Goal: Information Seeking & Learning: Find specific fact

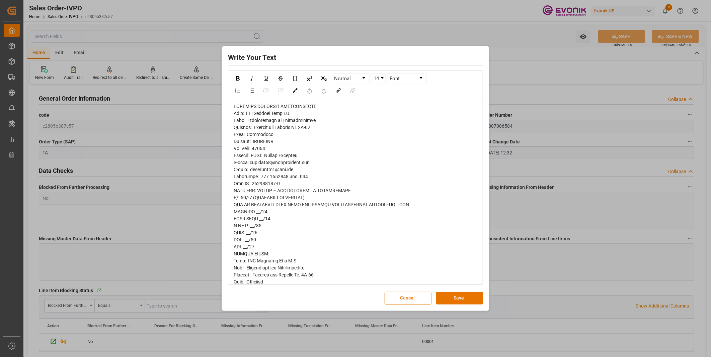
scroll to position [60, 0]
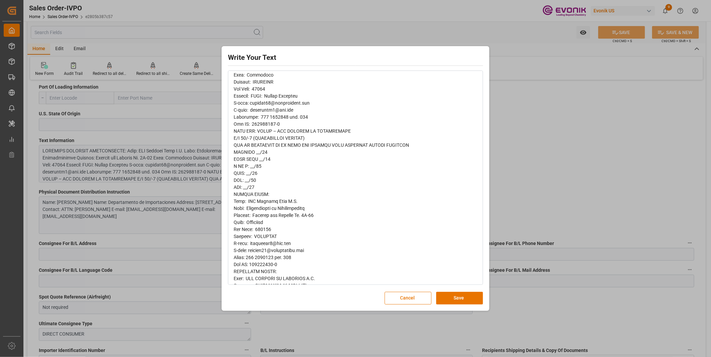
click at [563, 135] on div "Write Your Text Normal 14 Font Cancel Save" at bounding box center [355, 178] width 711 height 357
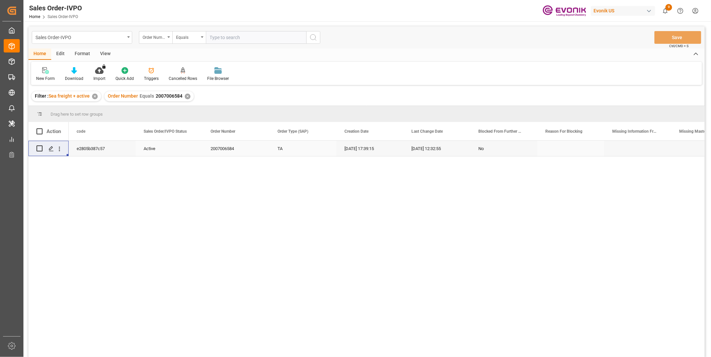
click at [224, 38] on input "text" at bounding box center [256, 37] width 100 height 13
paste input "2007006584"
type input "2007006584"
click at [61, 150] on icon "open menu" at bounding box center [59, 149] width 7 height 7
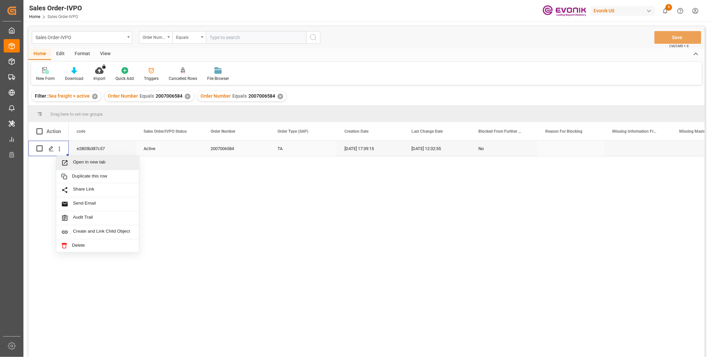
click at [86, 158] on div "Open in new tab" at bounding box center [97, 163] width 83 height 14
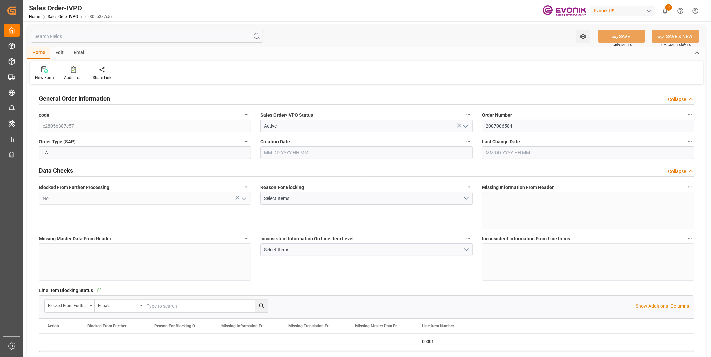
type input "COCTG"
type input "0"
type input "1"
type input "807.2"
type input "05-27-2025 17:39"
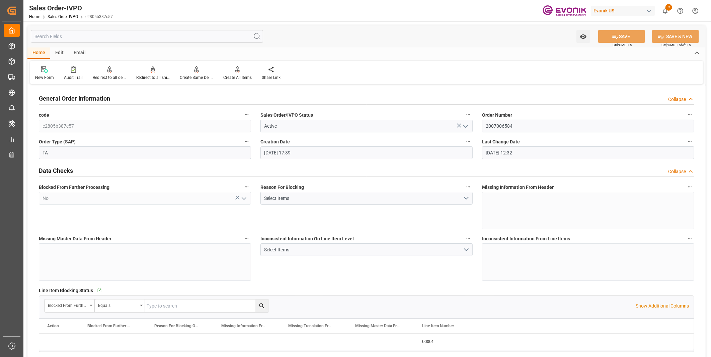
type input "07-02-2025 12:32"
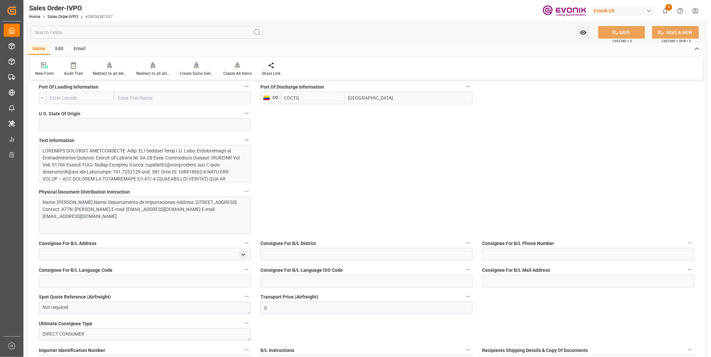
scroll to position [372, 0]
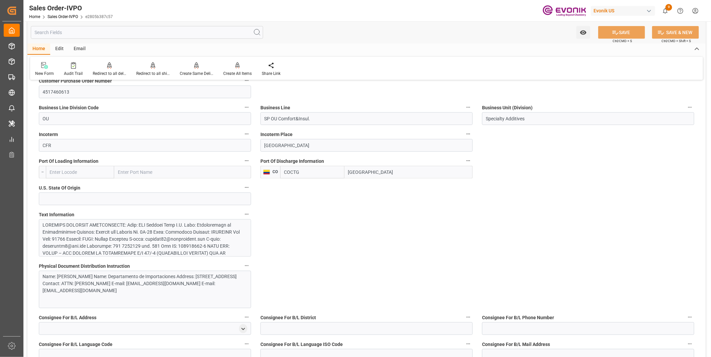
click at [120, 231] on div at bounding box center [142, 313] width 198 height 183
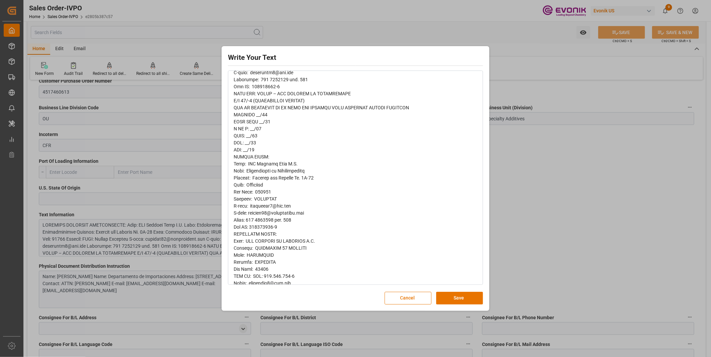
scroll to position [60, 0]
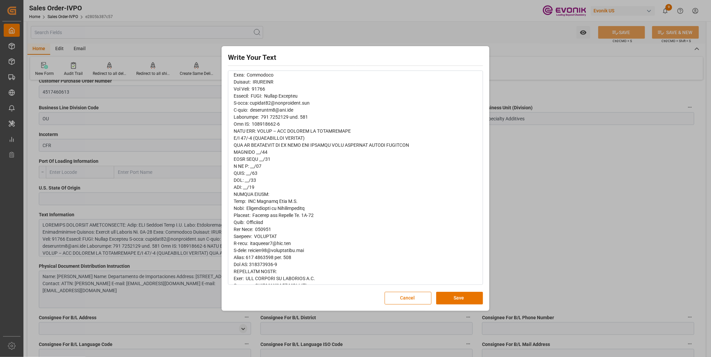
click at [273, 153] on div "rdw-editor" at bounding box center [356, 311] width 244 height 534
click at [277, 210] on span "rdw-editor" at bounding box center [325, 310] width 183 height 533
click at [275, 101] on span "rdw-editor" at bounding box center [325, 310] width 183 height 533
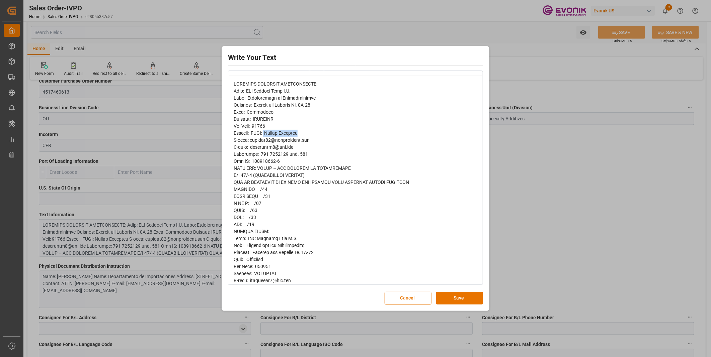
drag, startPoint x: 301, startPoint y: 132, endPoint x: 268, endPoint y: 132, distance: 32.8
click at [268, 132] on div "rdw-editor" at bounding box center [356, 348] width 244 height 534
copy span "Anibal Castillo"
click at [302, 89] on div "rdw-editor" at bounding box center [356, 348] width 244 height 534
drag, startPoint x: 302, startPoint y: 89, endPoint x: 248, endPoint y: 91, distance: 53.2
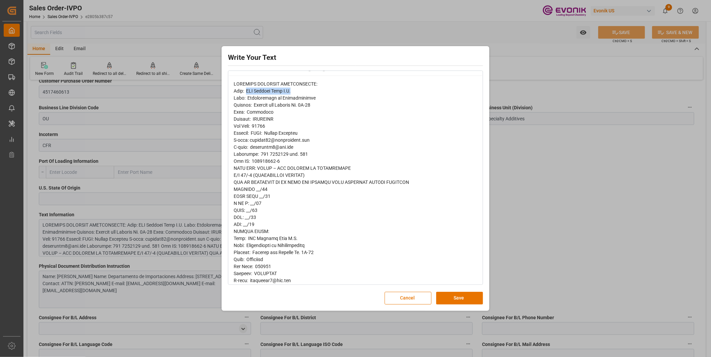
click at [249, 91] on div "rdw-editor" at bounding box center [356, 348] width 244 height 534
copy span "SIA Aduanas Gama S.A."
drag, startPoint x: 288, startPoint y: 154, endPoint x: 258, endPoint y: 154, distance: 29.8
click at [258, 154] on span "rdw-editor" at bounding box center [325, 347] width 183 height 533
copy span "575 6502600"
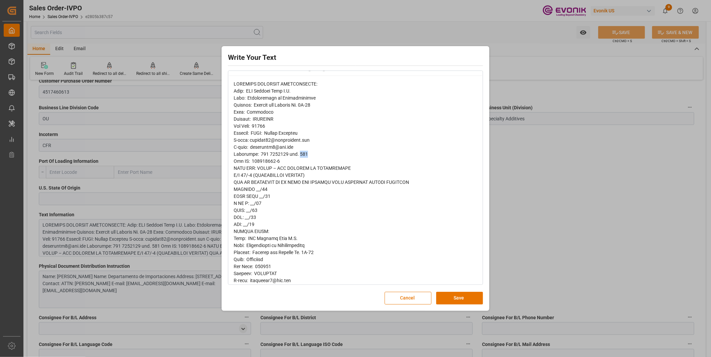
drag, startPoint x: 308, startPoint y: 155, endPoint x: 297, endPoint y: 155, distance: 11.0
click at [297, 155] on div "rdw-editor" at bounding box center [356, 348] width 244 height 534
copy span "174"
drag, startPoint x: 295, startPoint y: 148, endPoint x: 250, endPoint y: 148, distance: 44.2
click at [250, 148] on div "rdw-editor" at bounding box center [356, 348] width 244 height 534
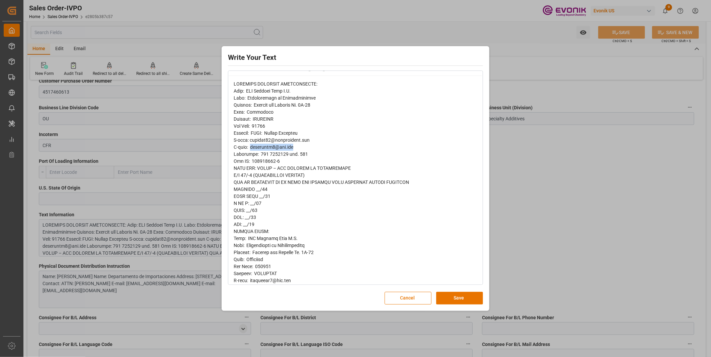
copy span "acastillo7@dow.com"
click at [277, 120] on div "rdw-editor" at bounding box center [356, 348] width 244 height 534
drag, startPoint x: 277, startPoint y: 120, endPoint x: 256, endPoint y: 120, distance: 20.4
click at [256, 120] on div "rdw-editor" at bounding box center [356, 348] width 244 height 534
copy span "COLOMBIA"
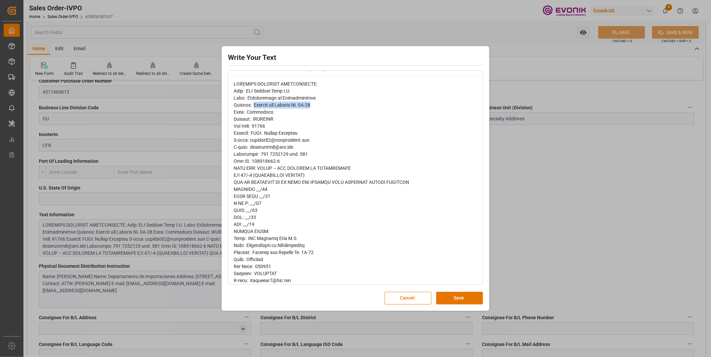
drag, startPoint x: 319, startPoint y: 104, endPoint x: 254, endPoint y: 104, distance: 65.6
click at [254, 104] on div "rdw-editor" at bounding box center [356, 348] width 244 height 534
copy span "Avenida del Arsenal No. 8B-39"
drag, startPoint x: 275, startPoint y: 125, endPoint x: 254, endPoint y: 125, distance: 21.1
click at [254, 125] on div "rdw-editor" at bounding box center [356, 348] width 244 height 534
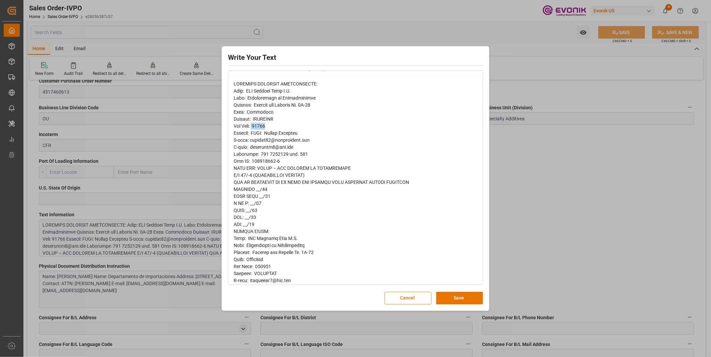
copy span "13001"
click at [273, 271] on span "rdw-editor" at bounding box center [325, 347] width 183 height 533
click at [306, 135] on div "rdw-editor" at bounding box center [356, 348] width 244 height 534
click at [280, 115] on div "rdw-editor" at bounding box center [356, 348] width 244 height 534
drag, startPoint x: 269, startPoint y: 125, endPoint x: 257, endPoint y: 126, distance: 12.4
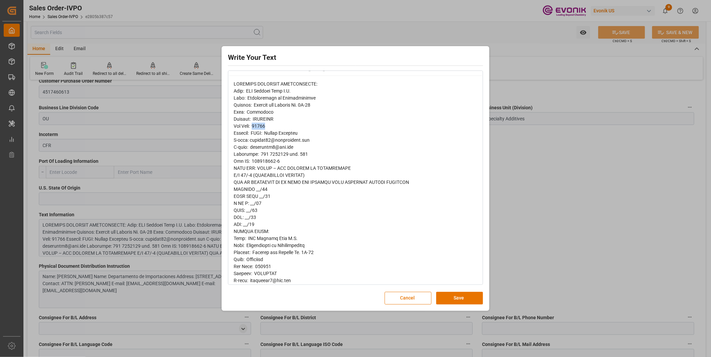
click at [257, 126] on div "rdw-editor" at bounding box center [356, 348] width 244 height 534
copy span "13001"
click at [303, 87] on div "rdw-editor" at bounding box center [356, 348] width 244 height 534
click at [297, 88] on span "rdw-editor" at bounding box center [325, 347] width 183 height 533
drag, startPoint x: 297, startPoint y: 90, endPoint x: 250, endPoint y: 89, distance: 47.5
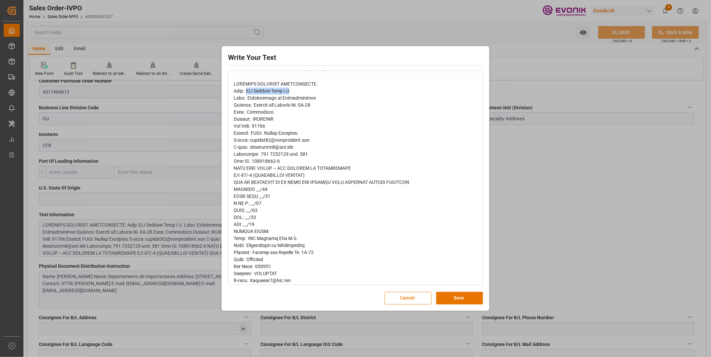
click at [250, 89] on span "rdw-editor" at bounding box center [325, 347] width 183 height 533
copy span "SIA Aduanas Gama S.A"
click at [574, 166] on div "Write Your Text Normal 14 Font Cancel Save" at bounding box center [355, 178] width 711 height 357
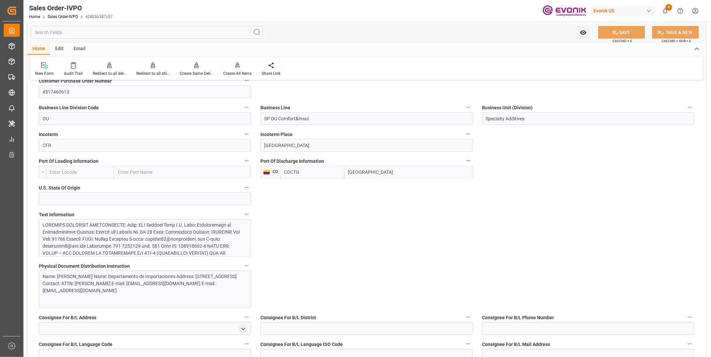
click at [112, 237] on div at bounding box center [142, 313] width 198 height 183
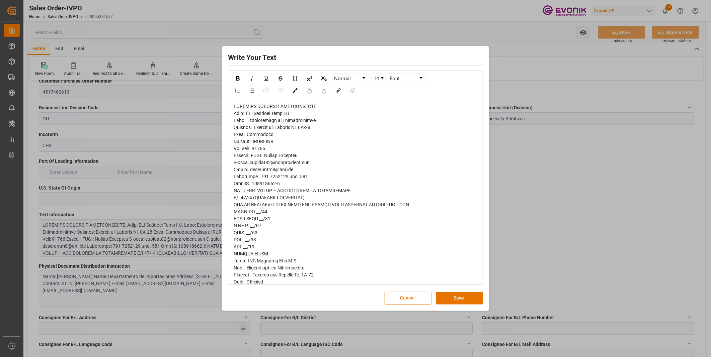
drag, startPoint x: 319, startPoint y: 119, endPoint x: 250, endPoint y: 117, distance: 68.6
drag, startPoint x: 319, startPoint y: 119, endPoint x: 250, endPoint y: 119, distance: 68.9
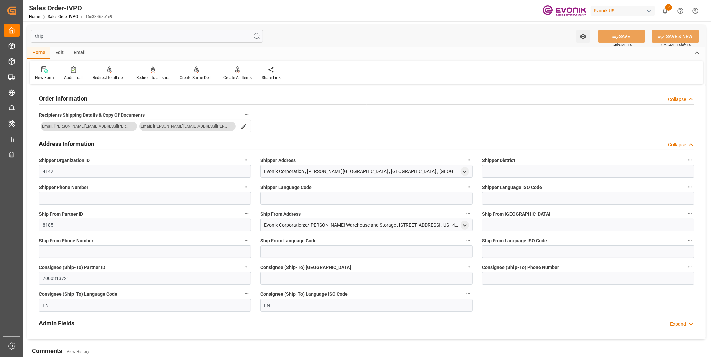
scroll to position [37, 0]
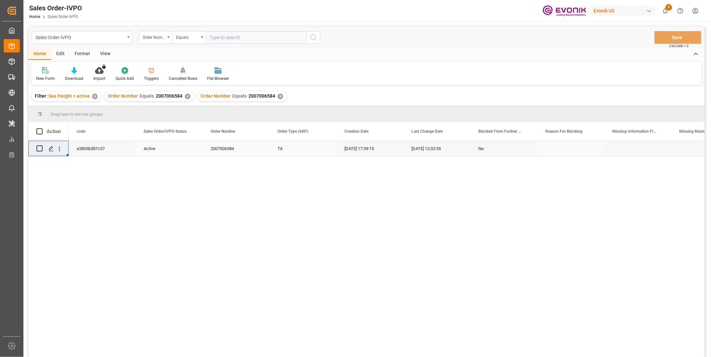
click at [225, 36] on input "text" at bounding box center [256, 37] width 100 height 13
paste input "0046470400"
type input "0046470400"
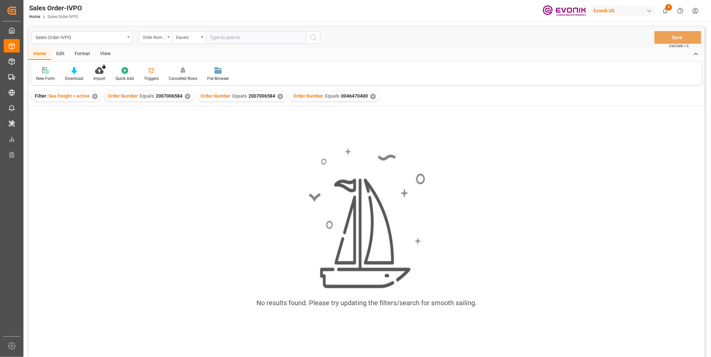
click at [278, 96] on div "✕" at bounding box center [280, 97] width 6 height 6
click at [94, 96] on div "✕" at bounding box center [95, 97] width 6 height 6
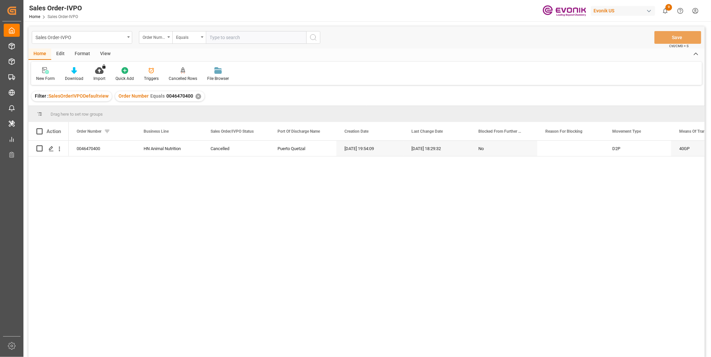
click at [218, 37] on input "text" at bounding box center [256, 37] width 100 height 13
paste input "2007100452"
type input "2007100452"
click at [318, 32] on button "search button" at bounding box center [313, 37] width 14 height 13
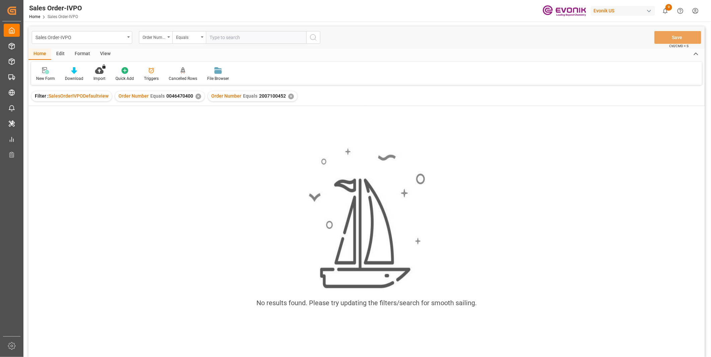
click at [195, 95] on div "✕" at bounding box center [198, 97] width 6 height 6
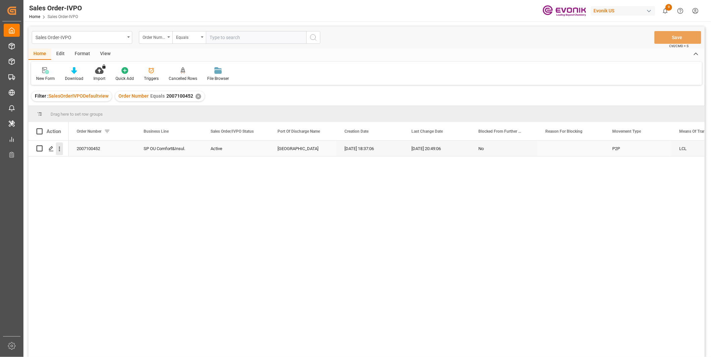
click at [58, 147] on icon "open menu" at bounding box center [59, 149] width 7 height 7
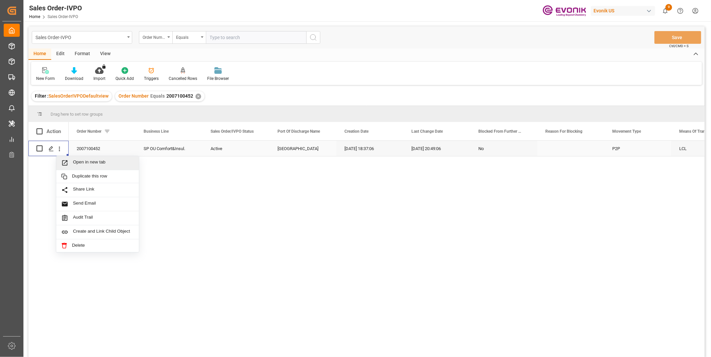
click at [92, 163] on span "Open in new tab" at bounding box center [103, 163] width 61 height 7
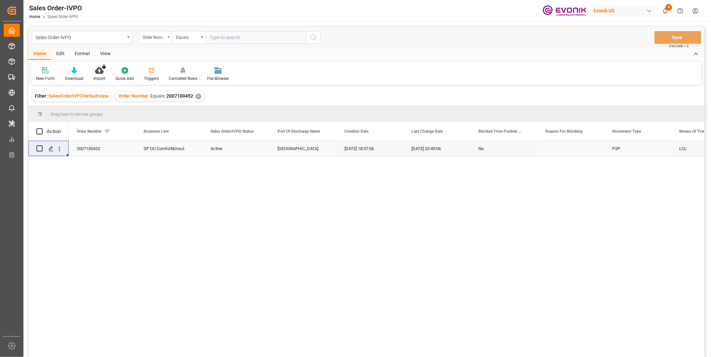
click at [245, 38] on input "text" at bounding box center [256, 37] width 100 height 13
paste input "2007114694"
type input "2007114694"
click at [316, 37] on icon "search button" at bounding box center [313, 37] width 8 height 8
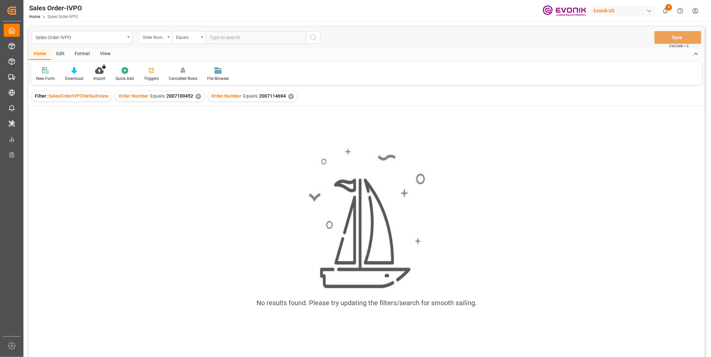
click at [195, 96] on div "✕" at bounding box center [198, 97] width 6 height 6
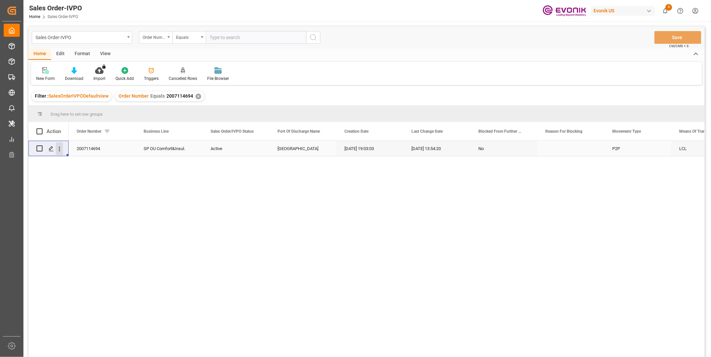
click at [56, 148] on icon "open menu" at bounding box center [59, 149] width 7 height 7
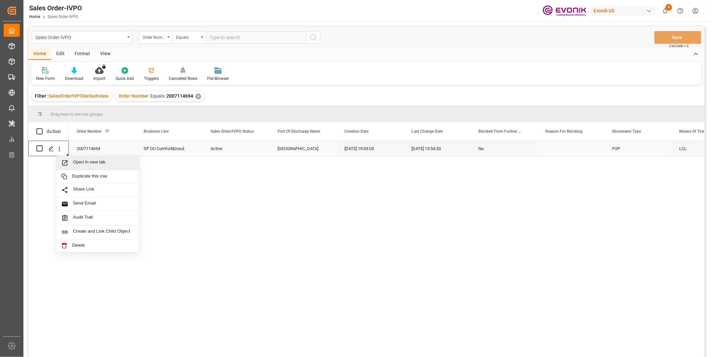
click at [77, 160] on span "Open in new tab" at bounding box center [103, 163] width 61 height 7
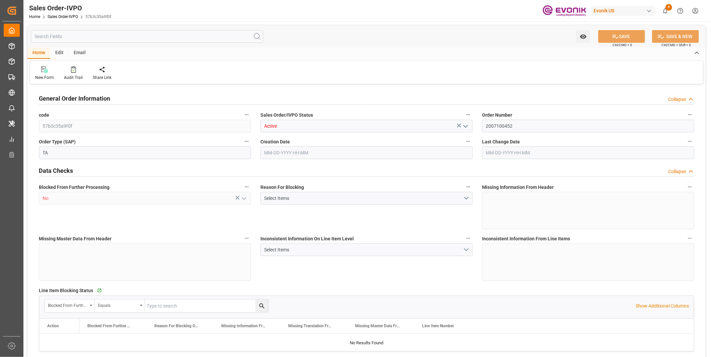
type input "COCTG"
type input "0"
type input "1"
type input "3550.5"
type input "07-17-2025 18:37"
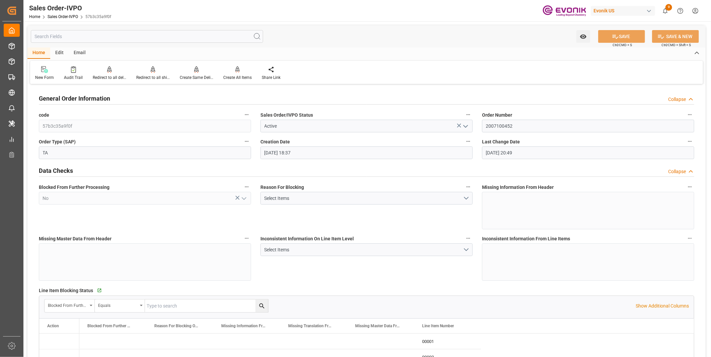
type input "07-31-2025 20:49"
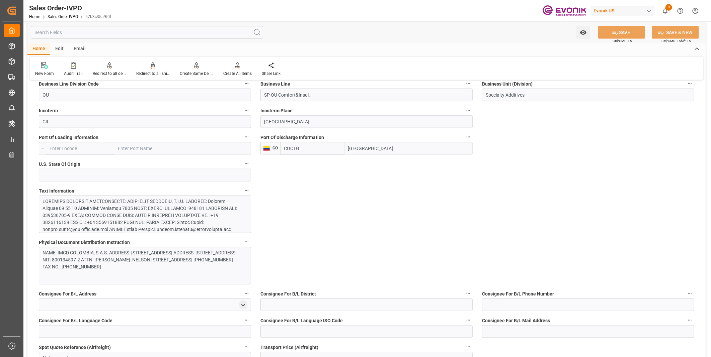
scroll to position [483, 0]
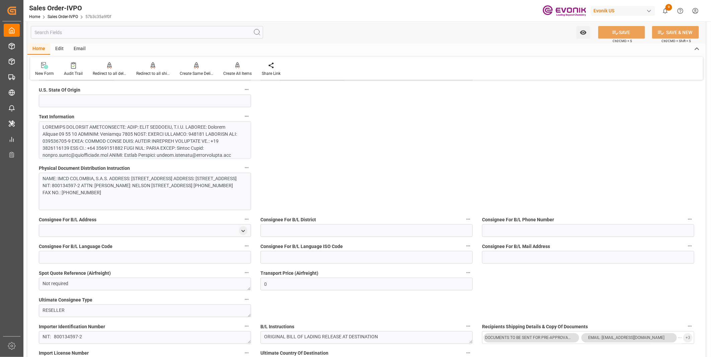
click at [135, 143] on div at bounding box center [142, 208] width 198 height 169
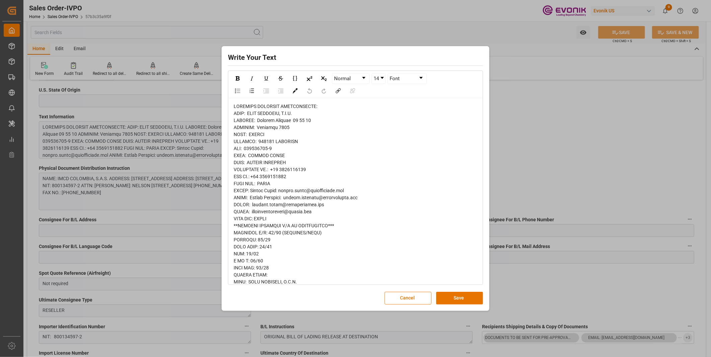
click at [295, 113] on span "rdw-editor" at bounding box center [320, 356] width 173 height 504
drag, startPoint x: 303, startPoint y: 112, endPoint x: 255, endPoint y: 111, distance: 47.2
click at [255, 111] on div "rdw-editor" at bounding box center [356, 356] width 244 height 506
click at [282, 132] on div "rdw-editor" at bounding box center [356, 356] width 244 height 506
click at [284, 154] on div "rdw-editor" at bounding box center [356, 356] width 244 height 506
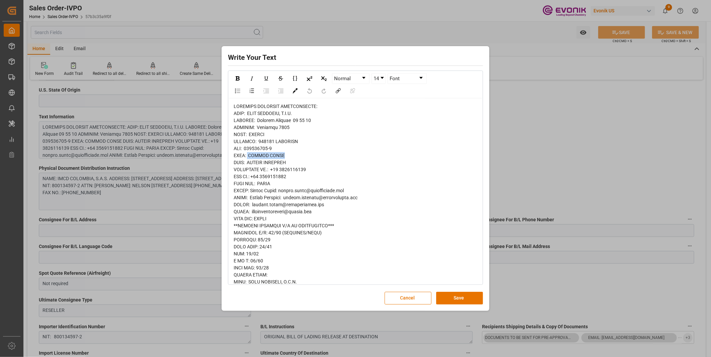
drag, startPoint x: 287, startPoint y: 155, endPoint x: 247, endPoint y: 157, distance: 39.5
click at [247, 157] on div "rdw-editor" at bounding box center [356, 356] width 244 height 506
copy span "JAVIER ROJAS"
drag, startPoint x: 293, startPoint y: 159, endPoint x: 249, endPoint y: 160, distance: 44.2
click at [249, 160] on div "rdw-editor" at bounding box center [356, 356] width 244 height 506
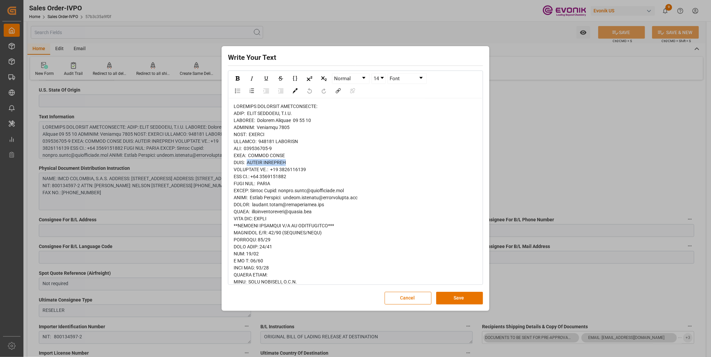
copy span "NELSON CALLEJAS"
click at [318, 114] on div "rdw-editor" at bounding box center [356, 356] width 244 height 506
drag, startPoint x: 310, startPoint y: 112, endPoint x: 251, endPoint y: 112, distance: 58.9
click at [251, 112] on div "rdw-editor" at bounding box center [356, 356] width 244 height 506
copy span "IMCD COLOMBIA, S.A.S."
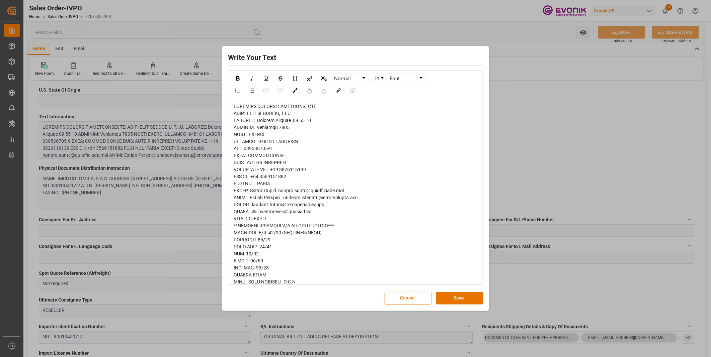
click at [294, 135] on div "rdw-editor" at bounding box center [356, 356] width 244 height 506
click at [289, 150] on div "rdw-editor" at bounding box center [356, 356] width 244 height 506
click at [329, 169] on div "rdw-editor" at bounding box center [356, 356] width 244 height 506
drag, startPoint x: 312, startPoint y: 168, endPoint x: 271, endPoint y: 168, distance: 40.5
click at [271, 168] on div "rdw-editor" at bounding box center [356, 356] width 244 height 506
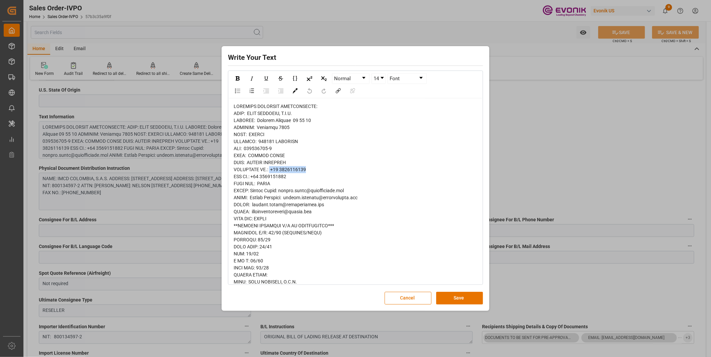
copy span "+57 3184841381"
drag, startPoint x: 353, startPoint y: 188, endPoint x: 249, endPoint y: 191, distance: 104.8
click at [249, 191] on div "rdw-editor" at bounding box center [356, 356] width 244 height 506
copy span "Javier Rojas: javier.rojas@imcdcolombia.com"
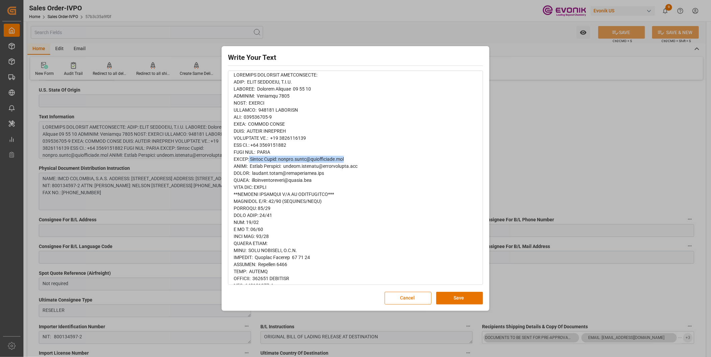
scroll to position [0, 0]
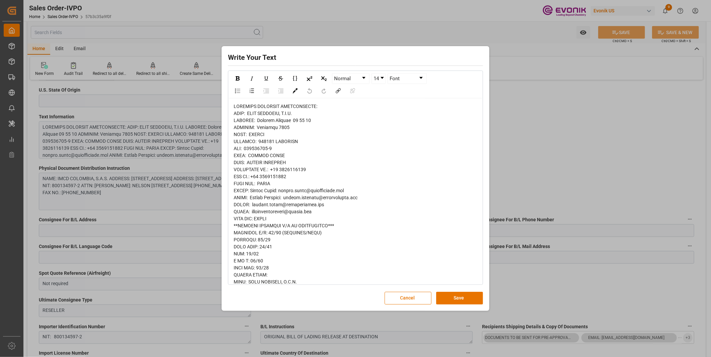
click at [590, 129] on div "Write Your Text Normal 14 Font Cancel Save" at bounding box center [355, 178] width 711 height 357
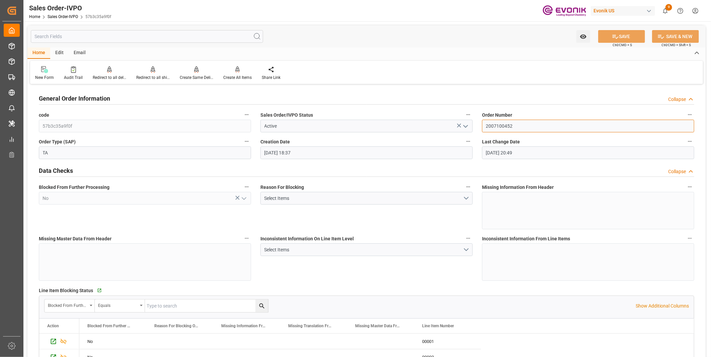
click at [496, 124] on input "2007100452" at bounding box center [588, 126] width 212 height 13
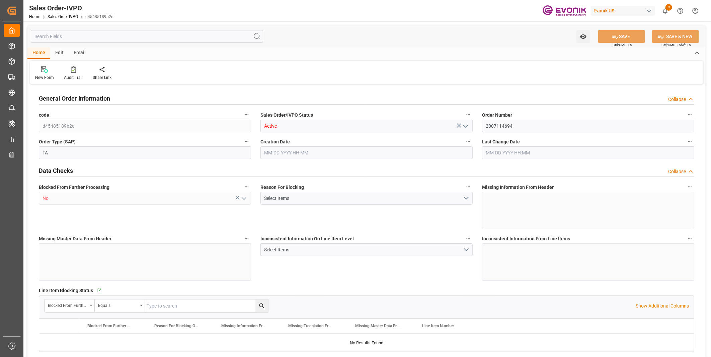
type input "COCTG"
type input "0"
type input "1"
type input "1124"
type input "[DATE] 19:03"
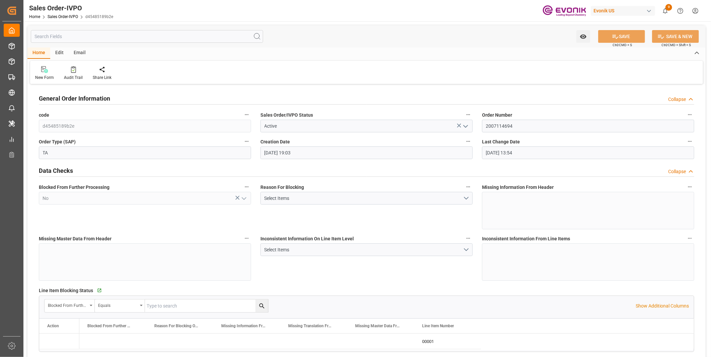
type input "[DATE] 13:54"
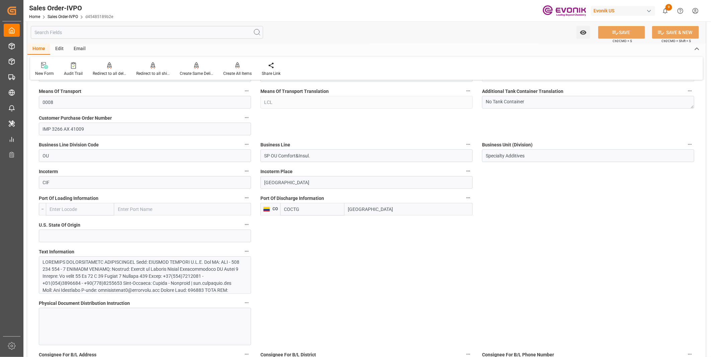
scroll to position [483, 0]
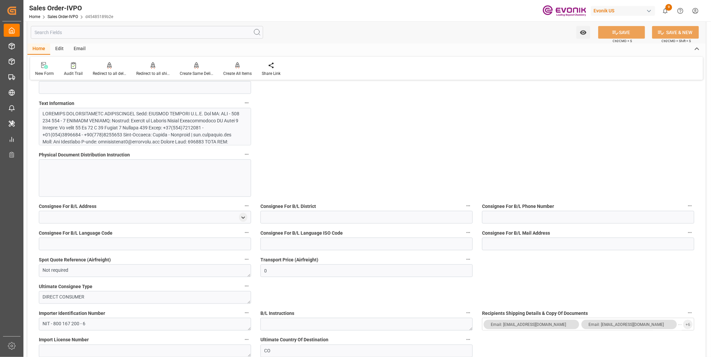
click at [144, 129] on div at bounding box center [142, 215] width 198 height 211
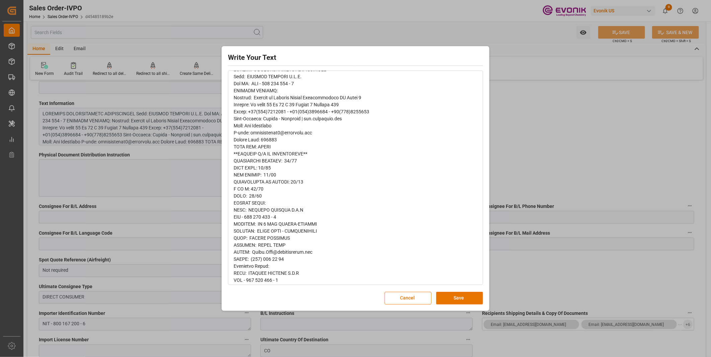
scroll to position [0, 0]
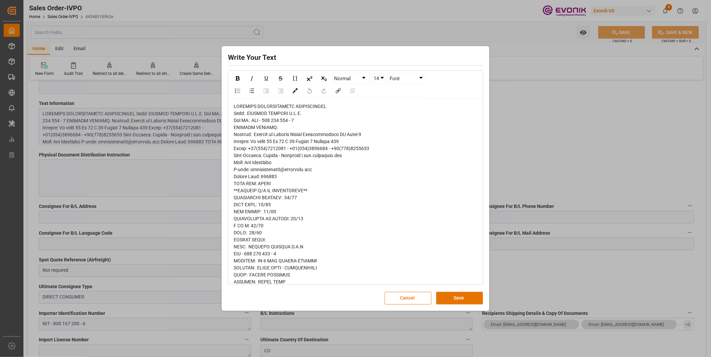
drag, startPoint x: 373, startPoint y: 134, endPoint x: 256, endPoint y: 132, distance: 116.2
copy span "Agencia de Aduanas Custom Internacional SA Nivel 2"
drag, startPoint x: 286, startPoint y: 163, endPoint x: 249, endPoint y: 163, distance: 37.2
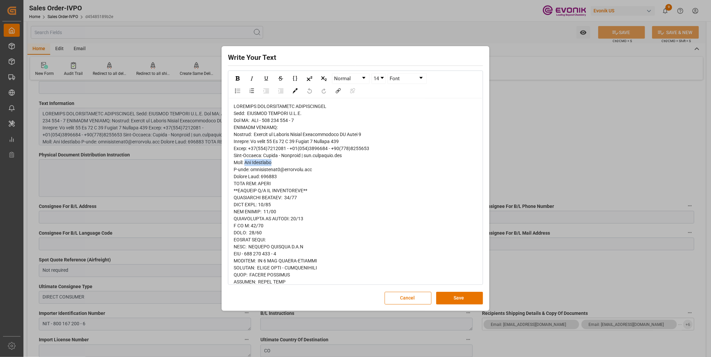
copy span "[PERSON_NAME]"
drag, startPoint x: 280, startPoint y: 185, endPoint x: 285, endPoint y: 188, distance: 5.5
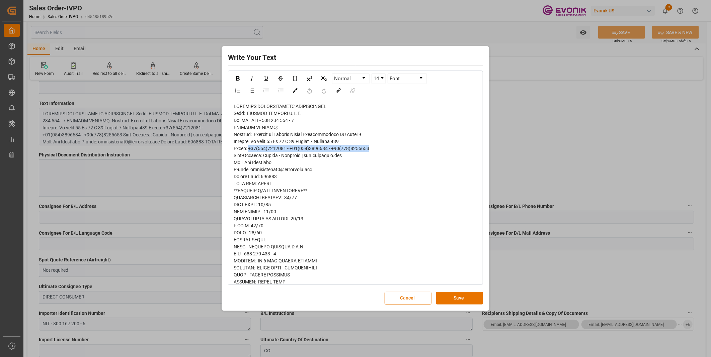
drag, startPoint x: 374, startPoint y: 147, endPoint x: 250, endPoint y: 147, distance: 124.5
copy span "[PHONE_NUMBER] - [PHONE_NUMBER] - [PHONE_NUMBER]"
drag, startPoint x: 329, startPoint y: 148, endPoint x: 289, endPoint y: 148, distance: 39.5
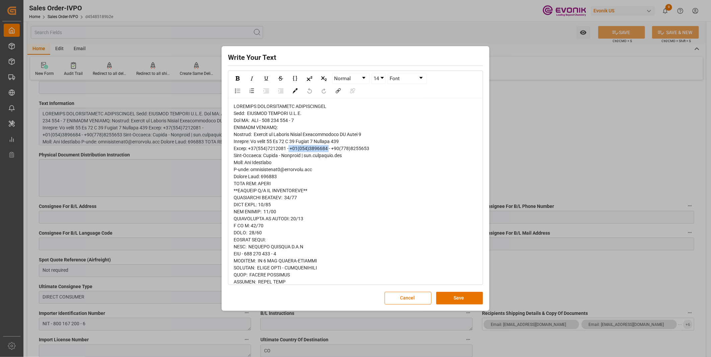
copy span "[PHONE_NUMBER]"
drag, startPoint x: 316, startPoint y: 168, endPoint x: 250, endPoint y: 171, distance: 66.6
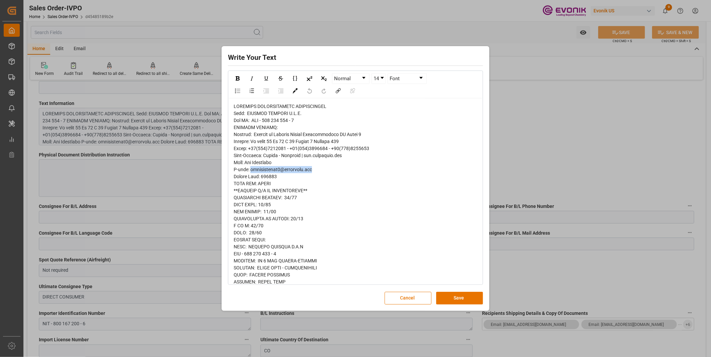
copy span "[EMAIL_ADDRESS][DOMAIN_NAME]"
drag, startPoint x: 352, startPoint y: 141, endPoint x: 253, endPoint y: 140, distance: 99.1
copy span "[STREET_ADDRESS]"
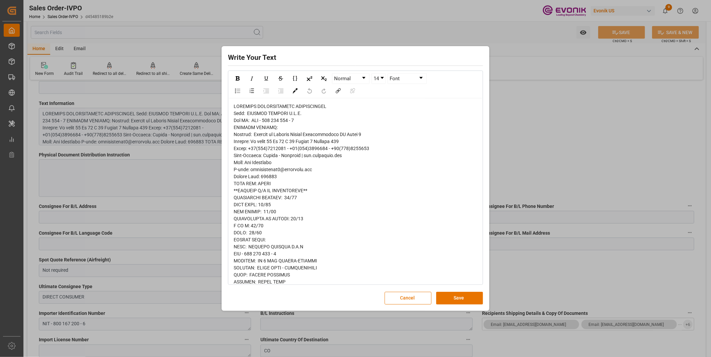
drag, startPoint x: 279, startPoint y: 176, endPoint x: 261, endPoint y: 177, distance: 17.5
copy span "110931"
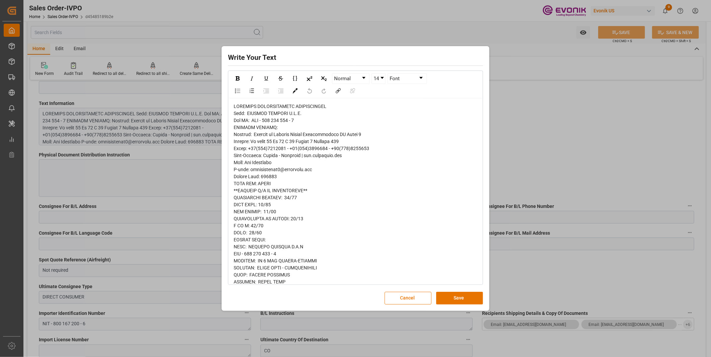
drag, startPoint x: 303, startPoint y: 114, endPoint x: 251, endPoint y: 114, distance: 52.2
copy span "ESPUMAS SANTAFE S.A.S"
drag, startPoint x: 576, startPoint y: 111, endPoint x: 630, endPoint y: 27, distance: 100.2
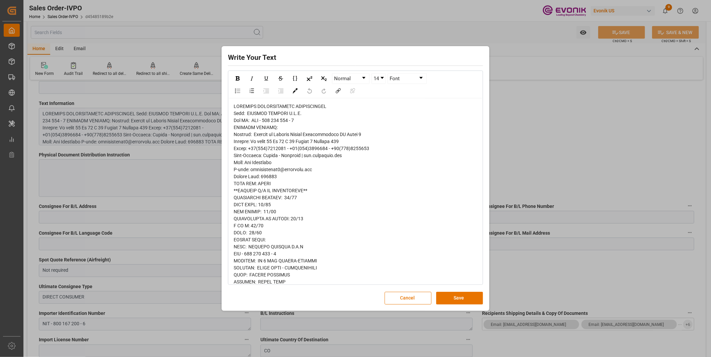
click at [576, 111] on div "Write Your Text Normal 14 Font Cancel Save" at bounding box center [355, 178] width 711 height 357
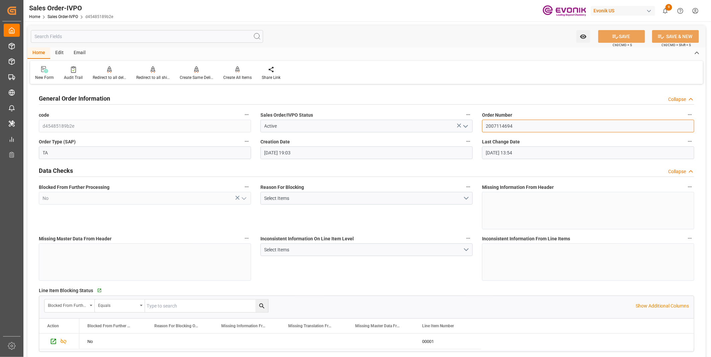
click at [498, 127] on input "2007114694" at bounding box center [588, 126] width 212 height 13
